Goal: Information Seeking & Learning: Learn about a topic

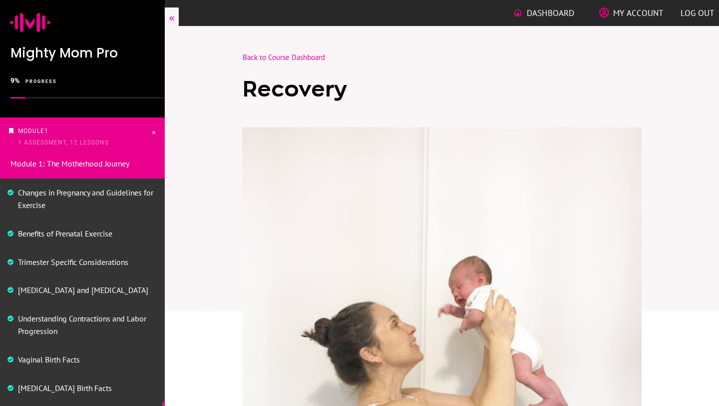
scroll to position [1210, 0]
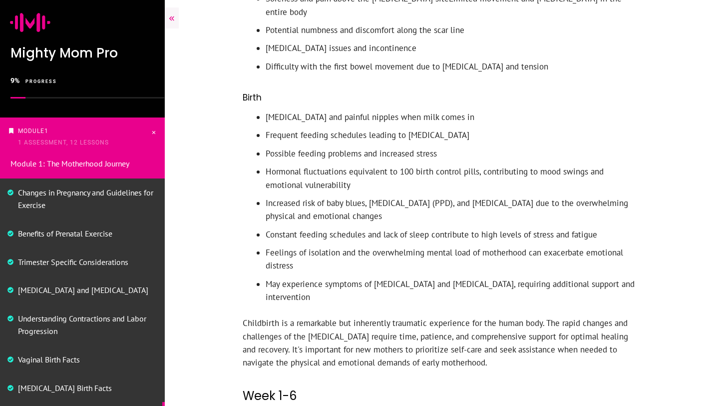
drag, startPoint x: 492, startPoint y: 324, endPoint x: 224, endPoint y: 93, distance: 353.1
click at [492, 323] on p "Childbirth is a remarkable but inherently traumatic experience for the human bo…" at bounding box center [442, 347] width 399 height 62
click at [492, 319] on p "Childbirth is a remarkable but inherently traumatic experience for the human bo…" at bounding box center [442, 347] width 399 height 62
drag, startPoint x: 492, startPoint y: 319, endPoint x: 265, endPoint y: 76, distance: 332.9
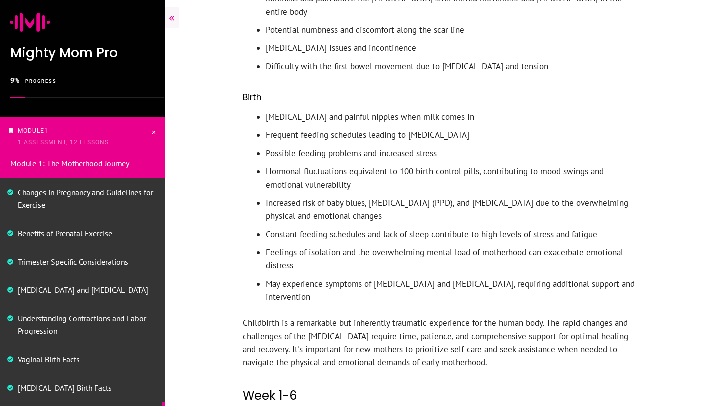
copy div "[MEDICAL_DATA] and painful nipples when milk comes in Frequent feeding schedule…"
click at [434, 379] on h2 "Week 1-6" at bounding box center [442, 395] width 399 height 33
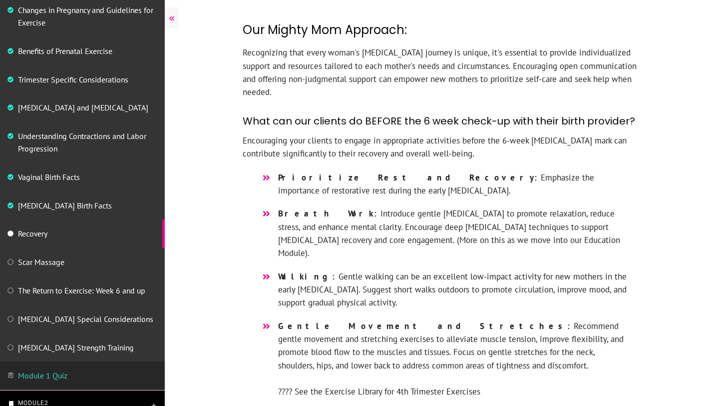
scroll to position [2061, 0]
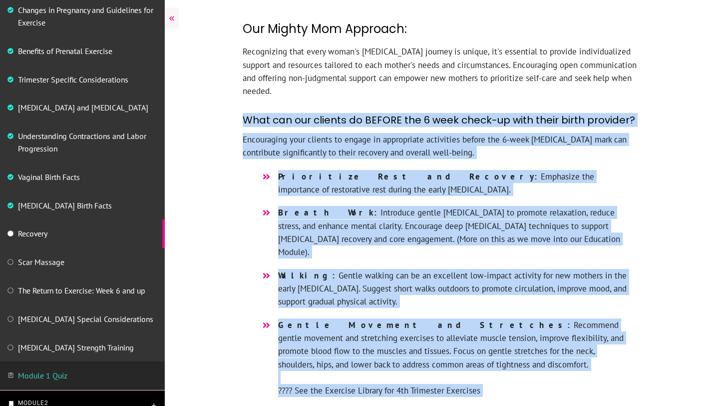
drag, startPoint x: 245, startPoint y: 81, endPoint x: 494, endPoint y: 355, distance: 369.9
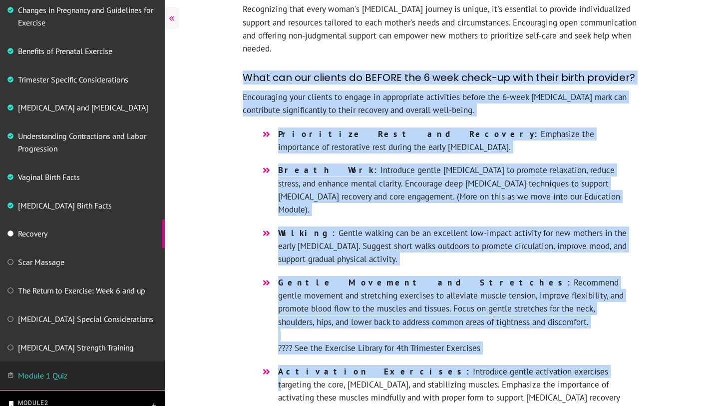
scroll to position [2102, 0]
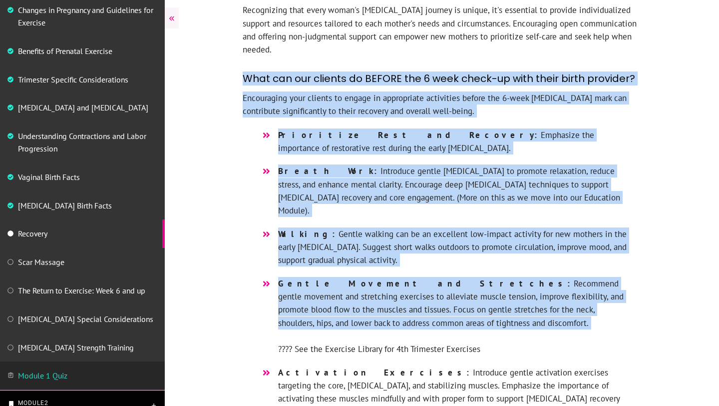
drag, startPoint x: 243, startPoint y: 37, endPoint x: 394, endPoint y: 278, distance: 284.6
copy div "Lore ips dol sitamet co ADIPIS eli 0 sedd eiusm-te inci utlab etdol magnaali? E…"
click at [442, 227] on li "Walking: Gentle walking can be an excellent low-impact activity for new mothers…" at bounding box center [442, 251] width 375 height 49
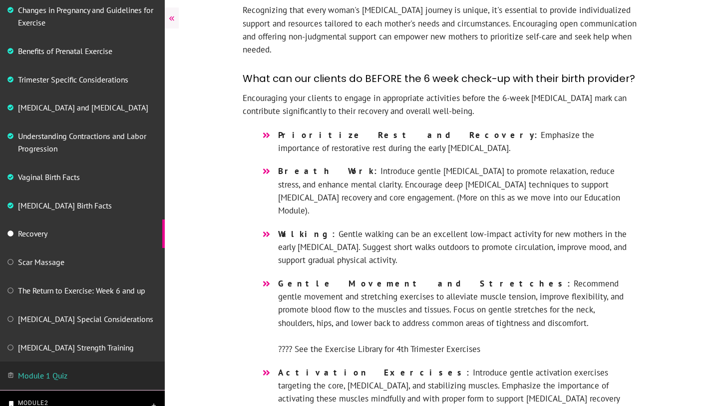
drag, startPoint x: 243, startPoint y: 38, endPoint x: 597, endPoint y: 173, distance: 379.6
copy div "What can our clients do BEFORE the 6 week check-up with their birth provider? E…"
click at [276, 227] on div at bounding box center [266, 235] width 23 height 16
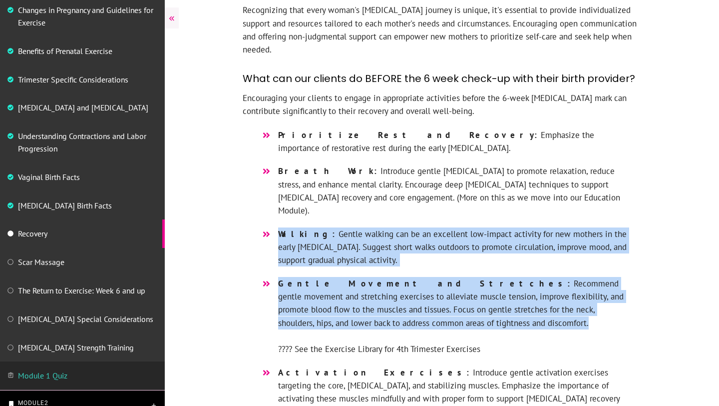
drag, startPoint x: 279, startPoint y: 180, endPoint x: 424, endPoint y: 276, distance: 174.4
click at [424, 276] on ul "Prioritize Rest and Recovery: Emphasize the importance of restorative rest duri…" at bounding box center [442, 409] width 375 height 563
copy ul "Walking: Gentle walking can be an excellent low-impact activity for new mothers…"
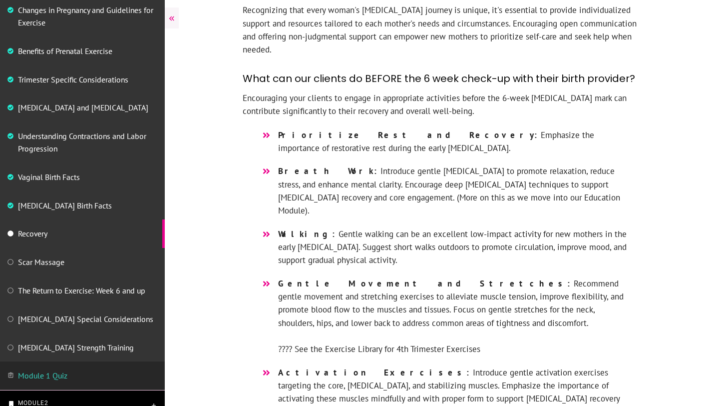
click at [393, 282] on span "Gentle Movement and Stretches: Recommend gentle movement and stretching exercis…" at bounding box center [453, 316] width 351 height 79
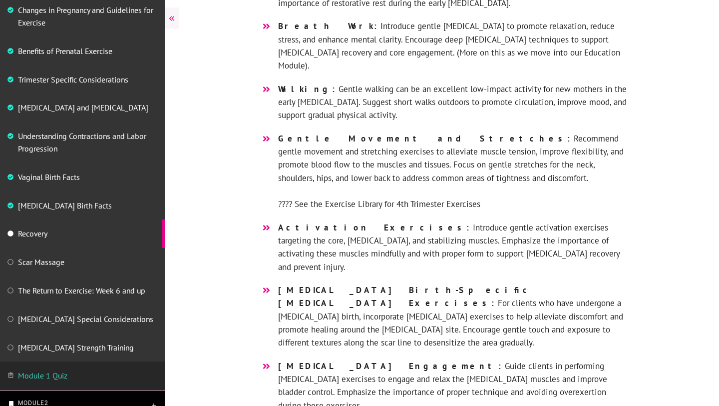
scroll to position [2254, 0]
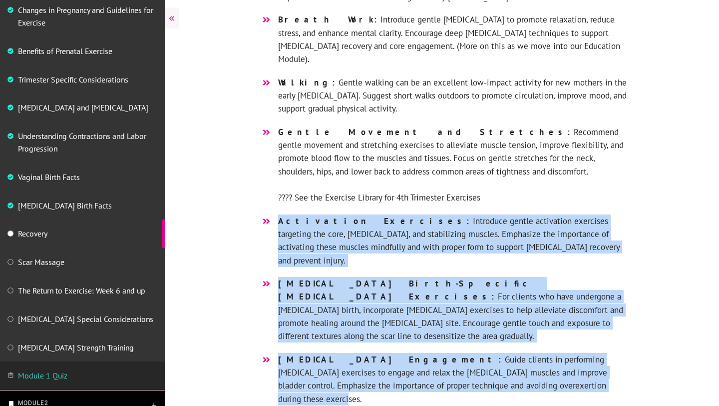
drag, startPoint x: 279, startPoint y: 169, endPoint x: 471, endPoint y: 315, distance: 241.0
click at [471, 315] on ul "Prioritize Rest and Recovery: Emphasize the importance of restorative rest duri…" at bounding box center [442, 258] width 375 height 563
copy ul "Activation Exercises: Introduce gentle activation exercises targeting the core,…"
click at [438, 353] on span "[MEDICAL_DATA] Engagement: Guide clients in performing [MEDICAL_DATA] exercises…" at bounding box center [453, 379] width 351 height 52
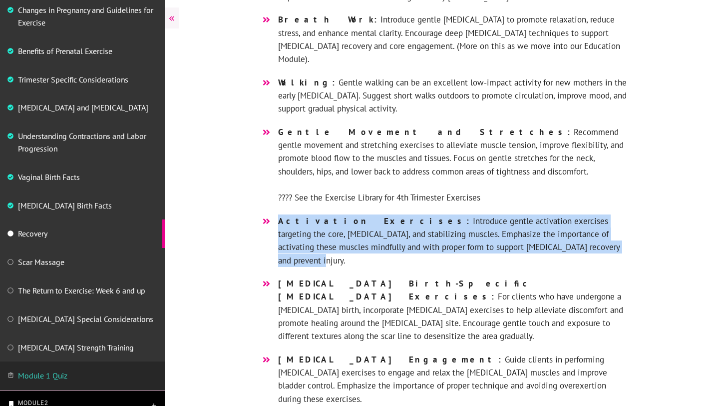
drag, startPoint x: 279, startPoint y: 169, endPoint x: 523, endPoint y: 207, distance: 246.7
click at [523, 214] on li "Activation Exercises: Introduce gentle activation exercises targeting the core,…" at bounding box center [442, 245] width 375 height 62
copy span "Activation Exercises: Introduce gentle activation exercises targeting the core,…"
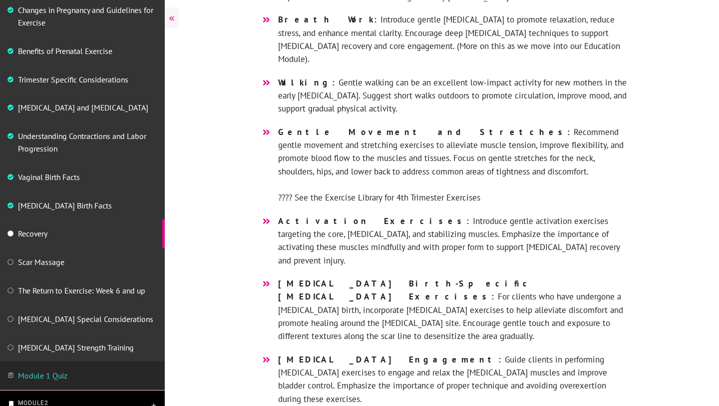
click at [538, 277] on span "[MEDICAL_DATA] Birth-Specific [MEDICAL_DATA] Exercises: For clients who have un…" at bounding box center [453, 310] width 351 height 66
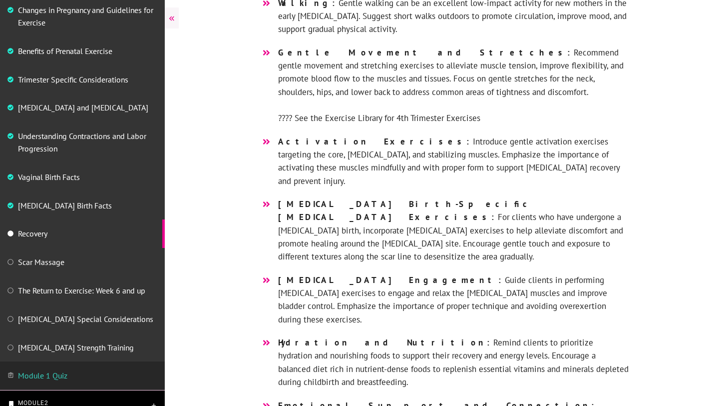
scroll to position [2340, 0]
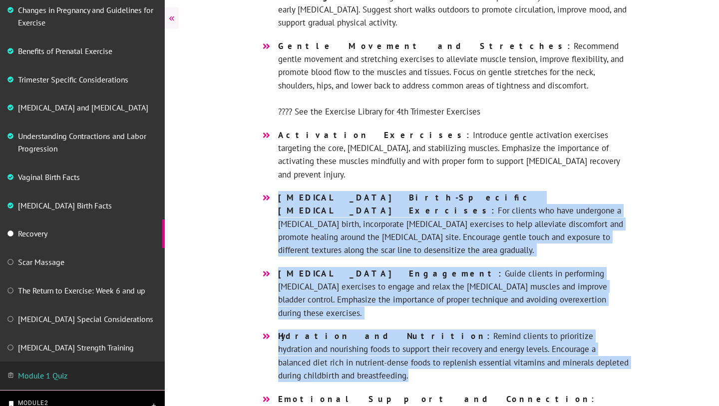
drag, startPoint x: 279, startPoint y: 132, endPoint x: 458, endPoint y: 280, distance: 232.1
click at [458, 280] on ul "Prioritize Rest and Recovery: Emphasize the importance of restorative rest duri…" at bounding box center [442, 172] width 375 height 563
copy ul "[MEDICAL_DATA] Birth-Specific [MEDICAL_DATA] Exercises: For clients who have un…"
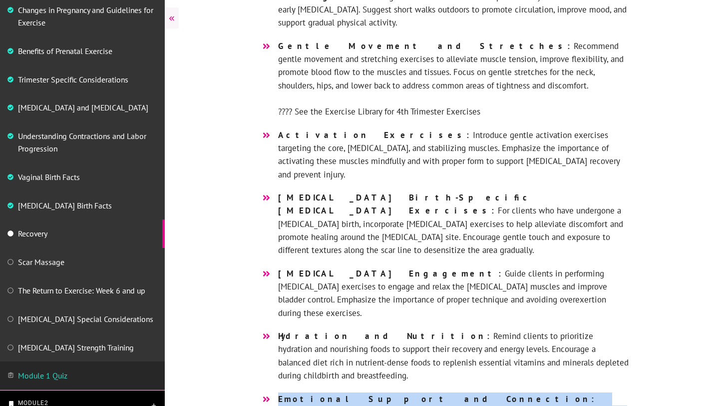
drag, startPoint x: 280, startPoint y: 295, endPoint x: 609, endPoint y: 367, distance: 337.0
copy div "Emotional Support and Connection: [PERSON_NAME] a supportive environment for yo…"
